Goal: Find specific page/section

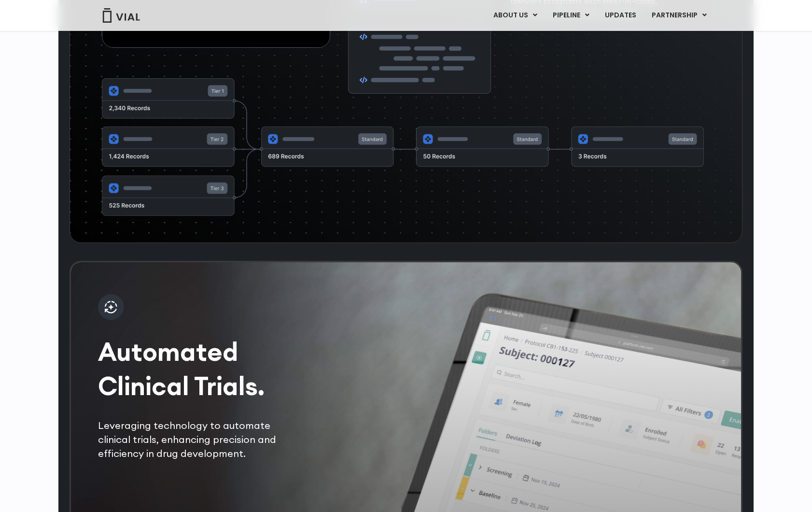
scroll to position [1766, 0]
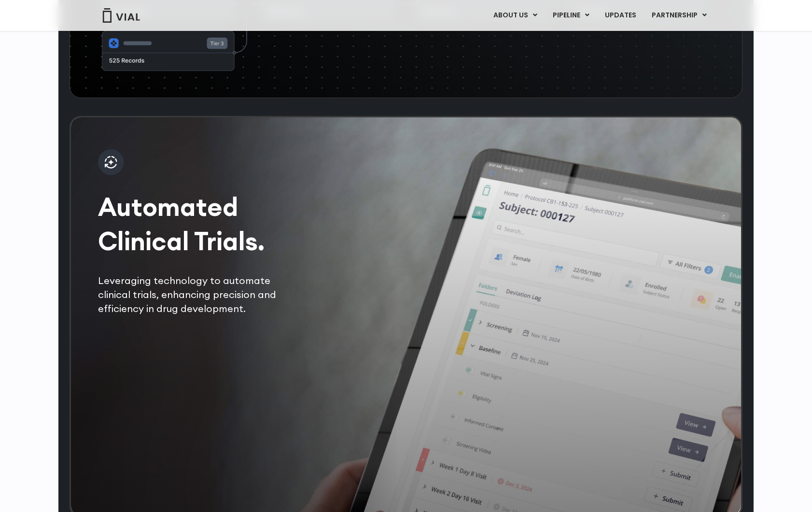
click at [306, 314] on div "Automated Clinical Trials. Leveraging technology to automate clinical trials, e…" at bounding box center [406, 316] width 673 height 401
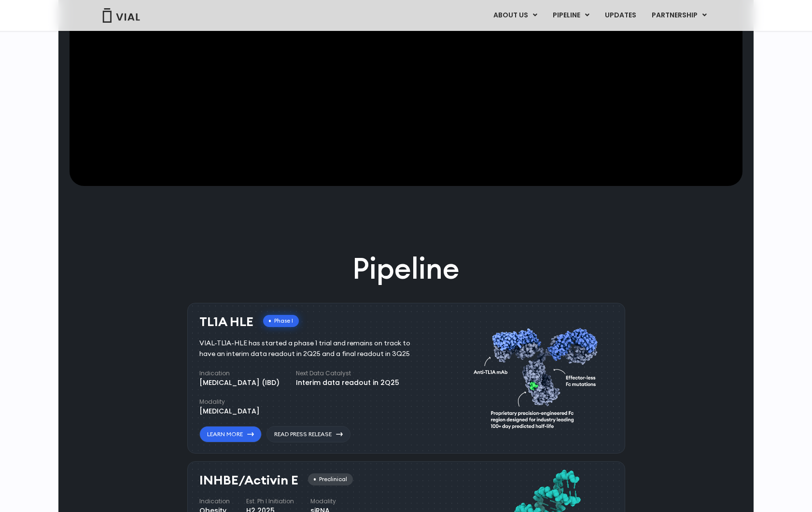
scroll to position [0, 0]
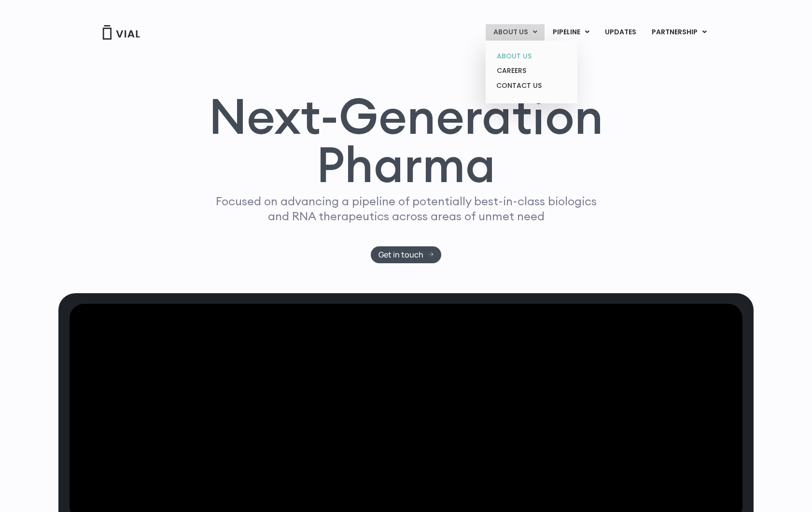
click at [534, 57] on link "ABOUT US" at bounding box center [531, 56] width 84 height 15
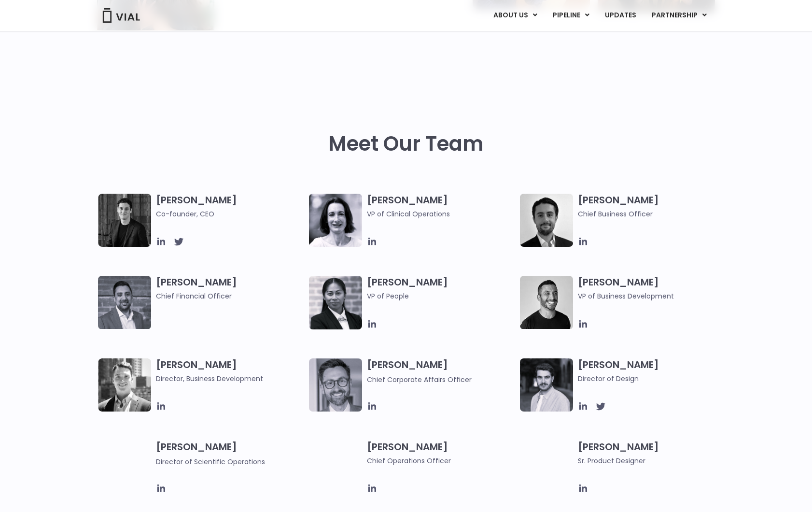
scroll to position [522, 0]
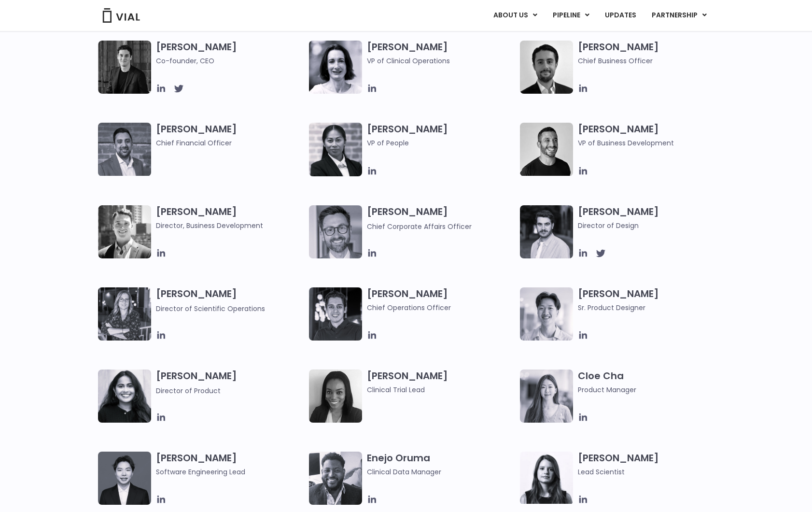
click at [162, 65] on span "Co-founder, CEO" at bounding box center [230, 61] width 148 height 11
click at [163, 89] on icon at bounding box center [161, 88] width 11 height 11
